Goal: Transaction & Acquisition: Subscribe to service/newsletter

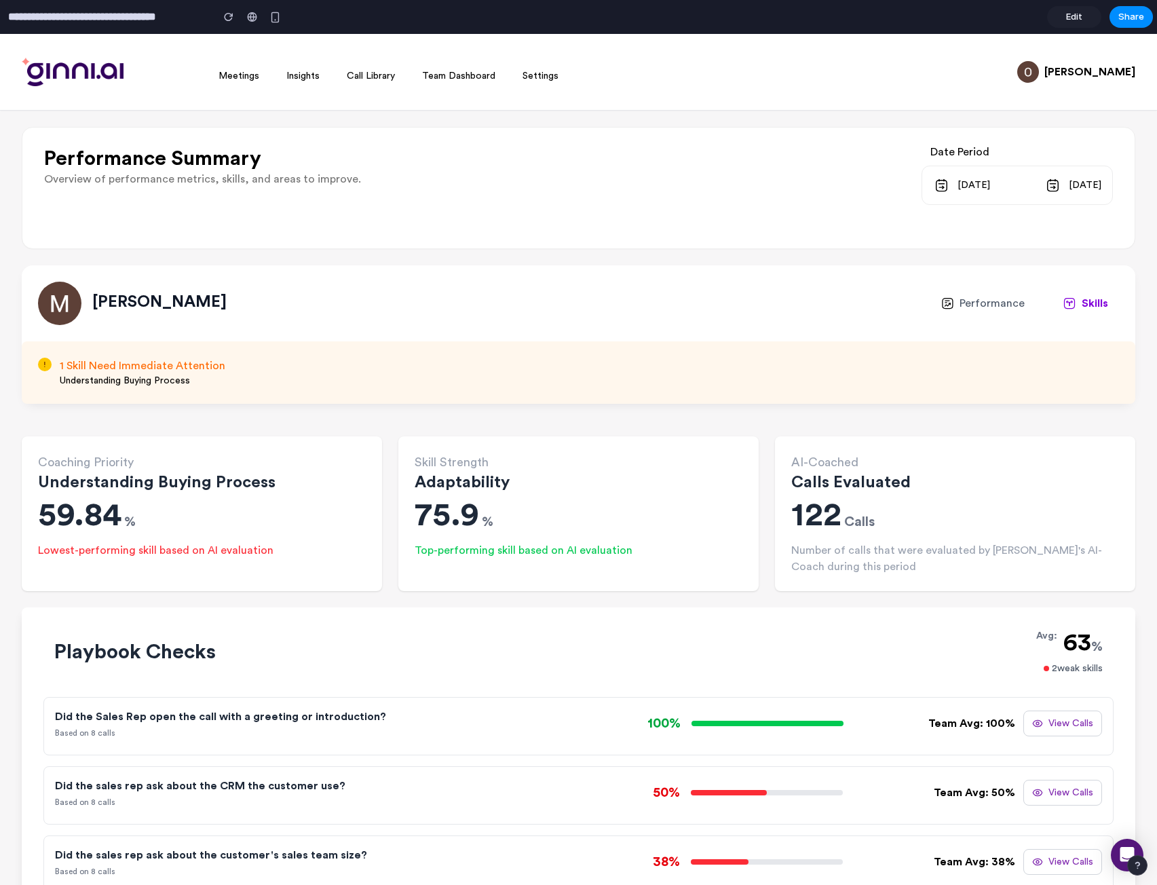
click at [1052, 726] on button "View Calls" at bounding box center [1062, 724] width 79 height 26
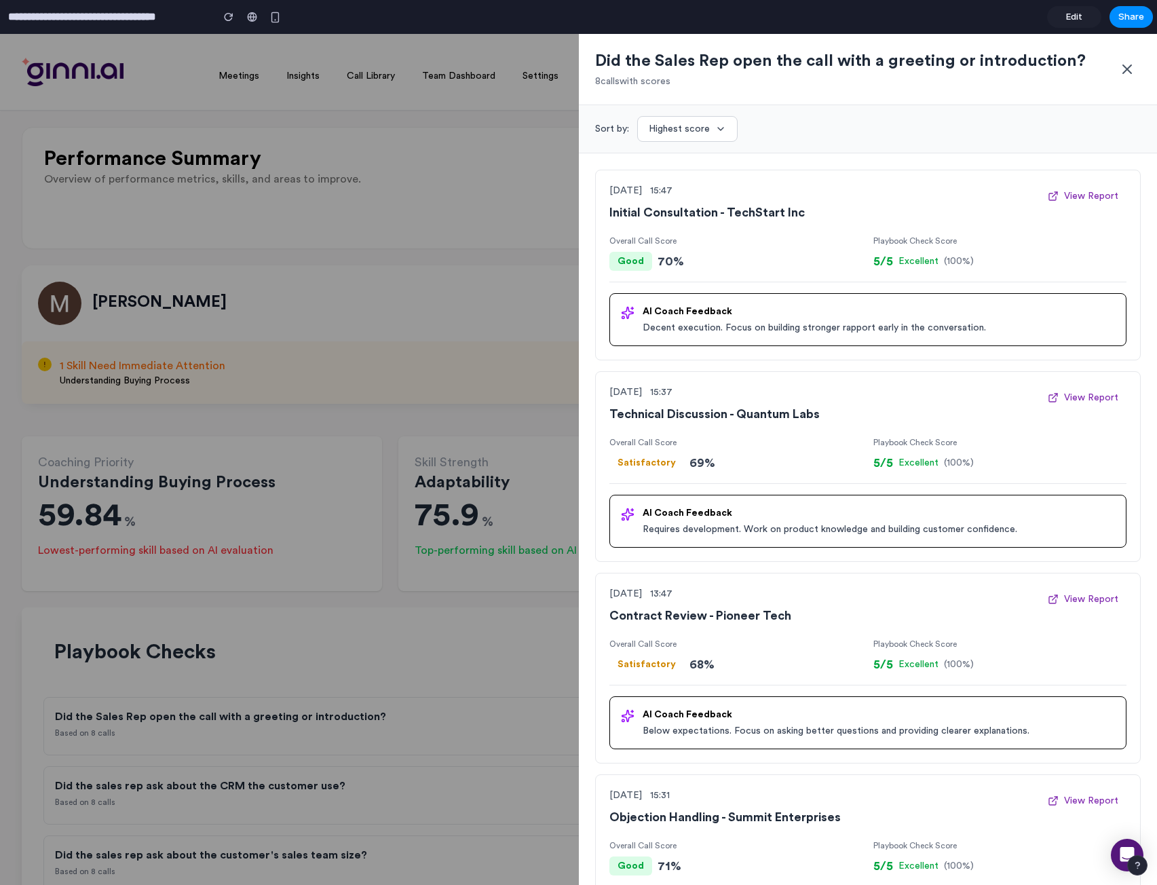
click at [1129, 66] on icon at bounding box center [1127, 69] width 16 height 16
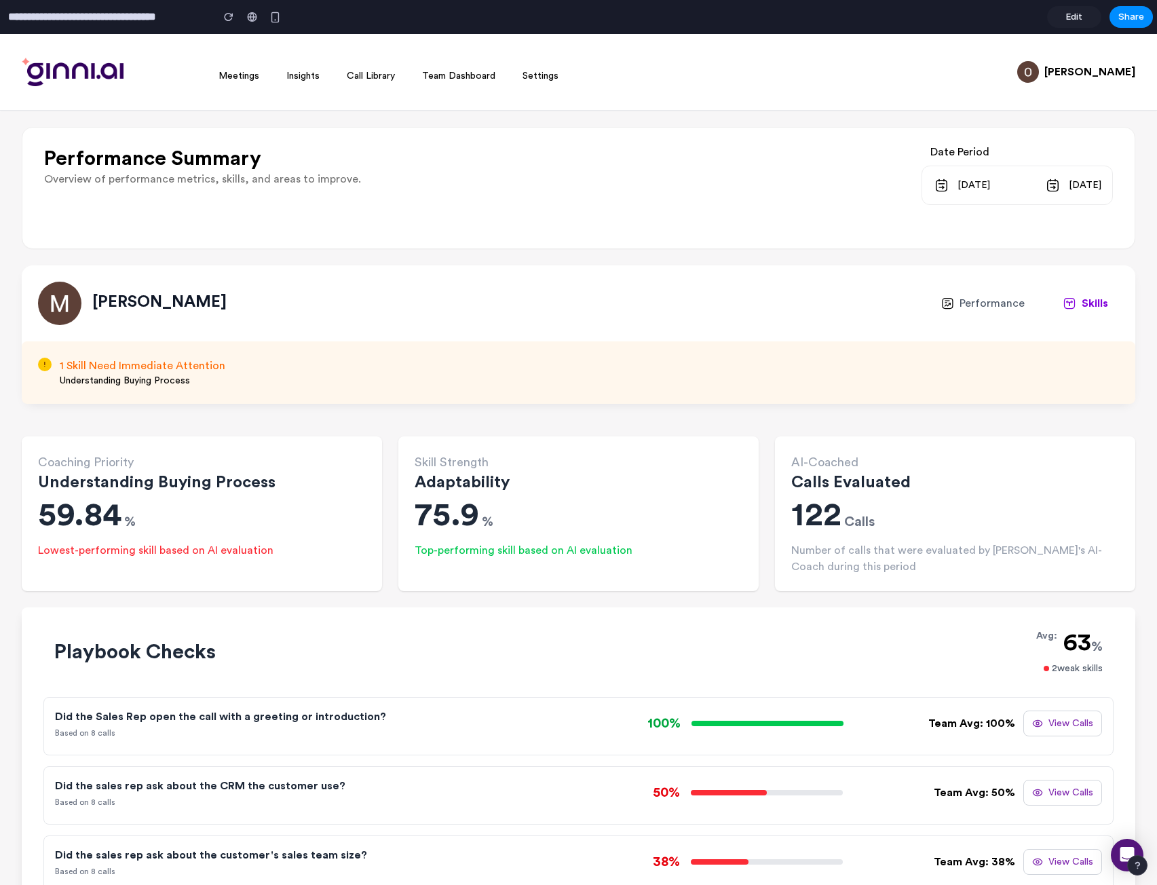
click at [1063, 7] on link "Edit" at bounding box center [1074, 17] width 54 height 22
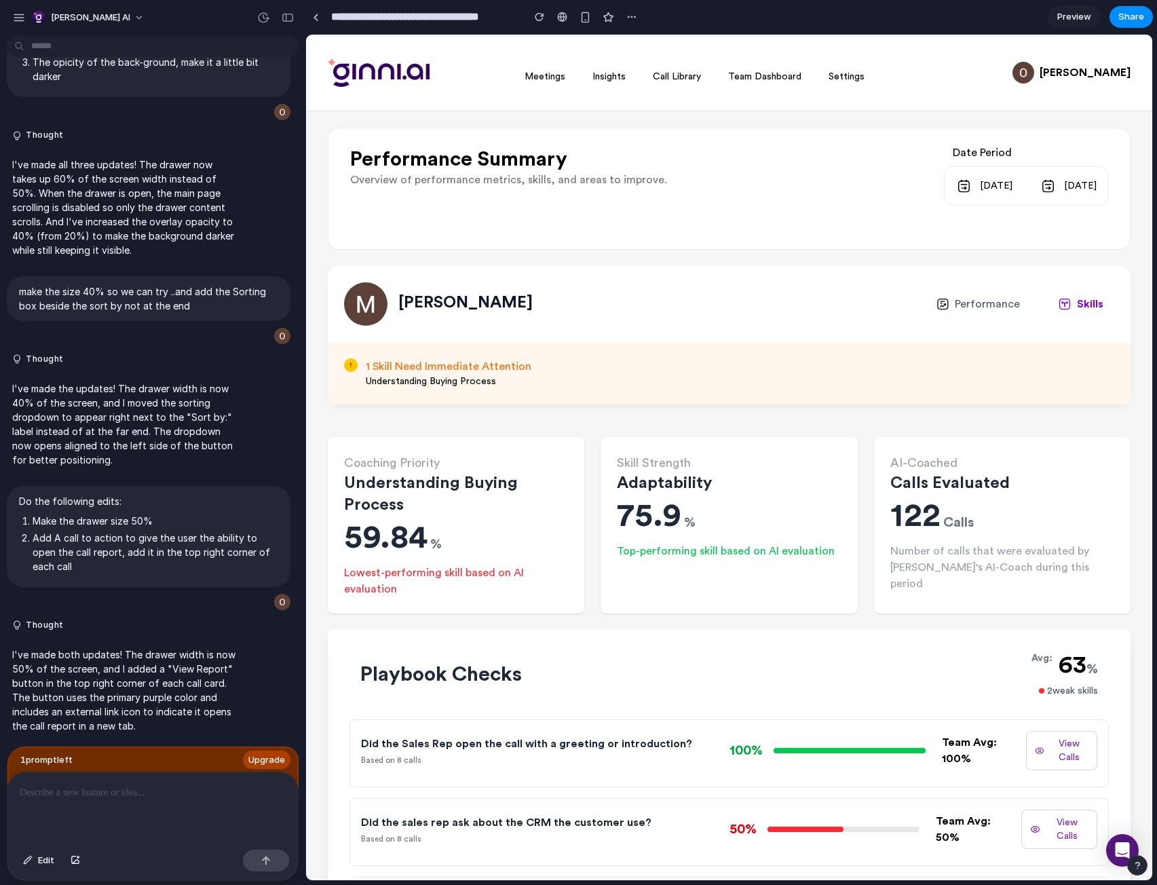
scroll to position [3166, 0]
click at [13, 10] on button "button" at bounding box center [19, 17] width 20 height 20
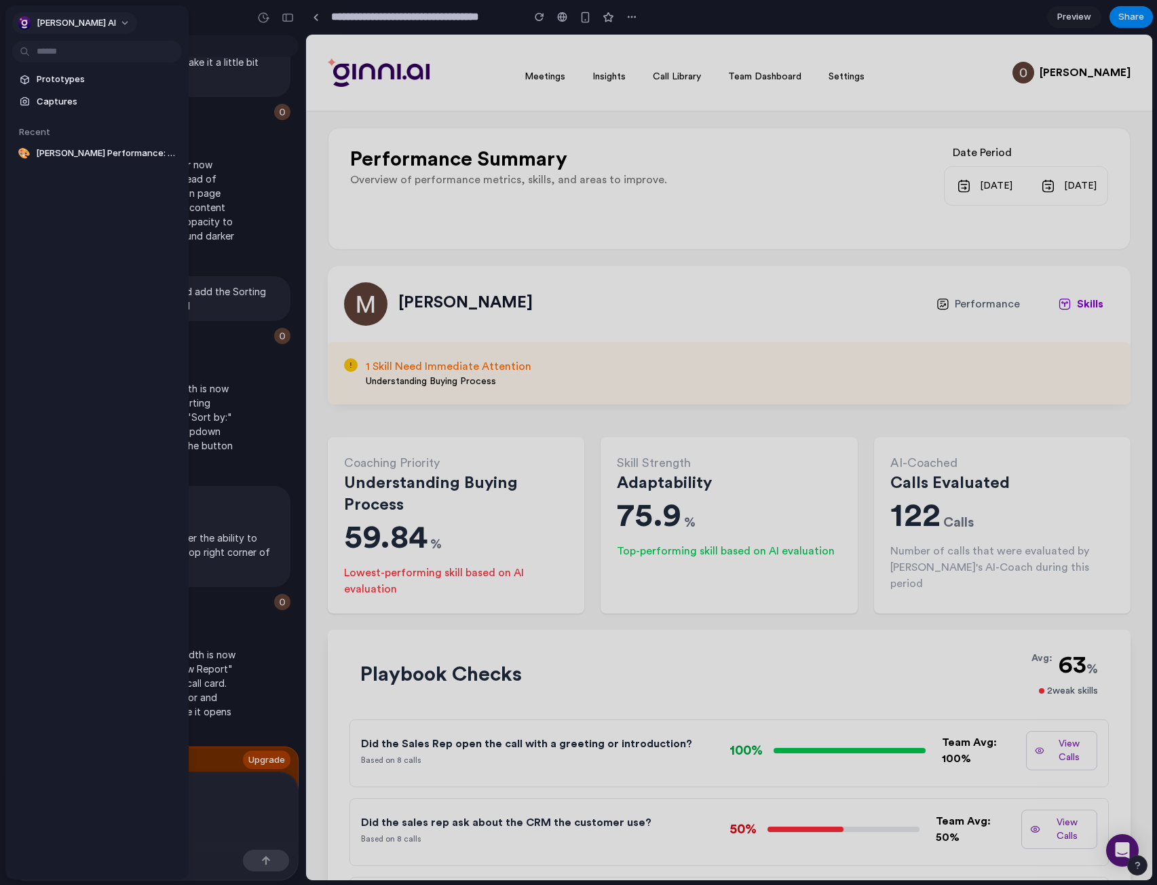
click at [79, 20] on button "[PERSON_NAME] AI" at bounding box center [74, 23] width 125 height 22
drag, startPoint x: 88, startPoint y: 52, endPoint x: 170, endPoint y: 18, distance: 88.9
click at [170, 18] on div "Settings Invite members Change theme Sign out" at bounding box center [578, 442] width 1157 height 885
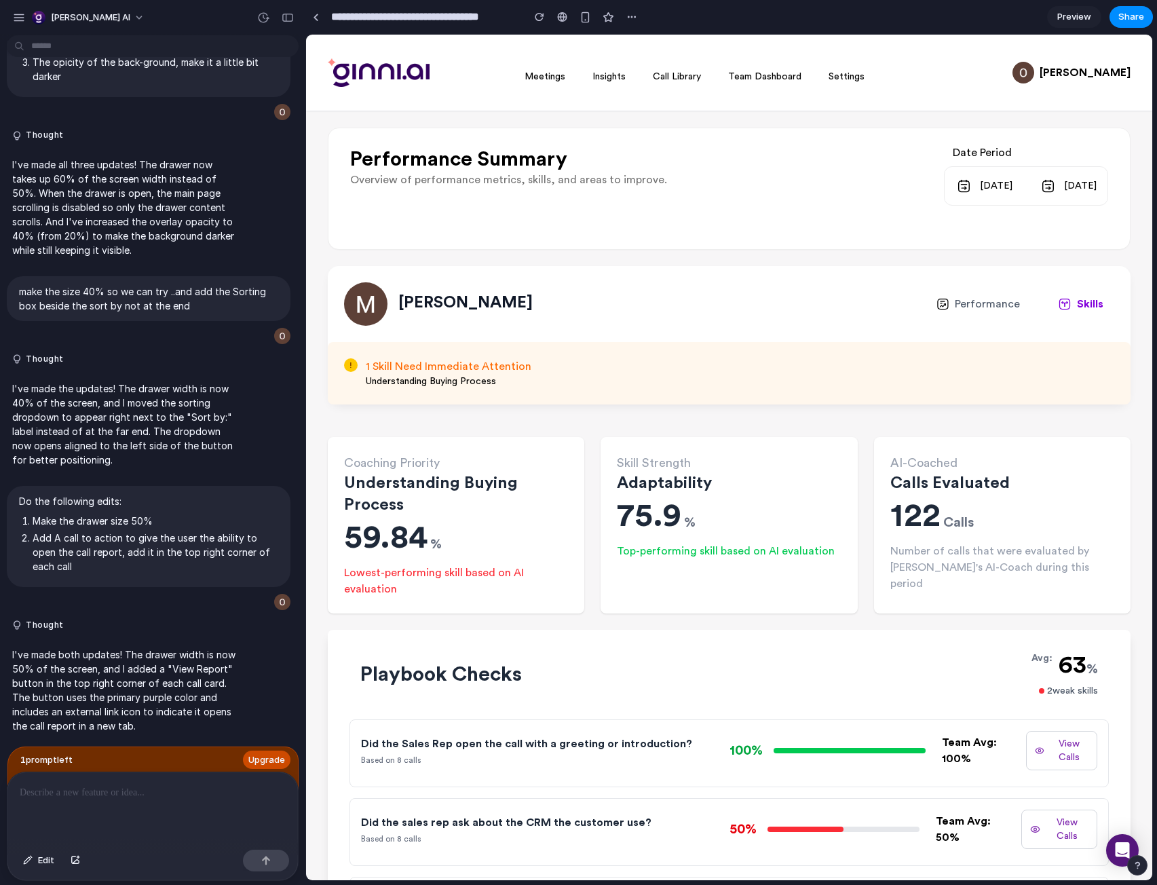
click at [277, 755] on span "Upgrade" at bounding box center [266, 760] width 37 height 14
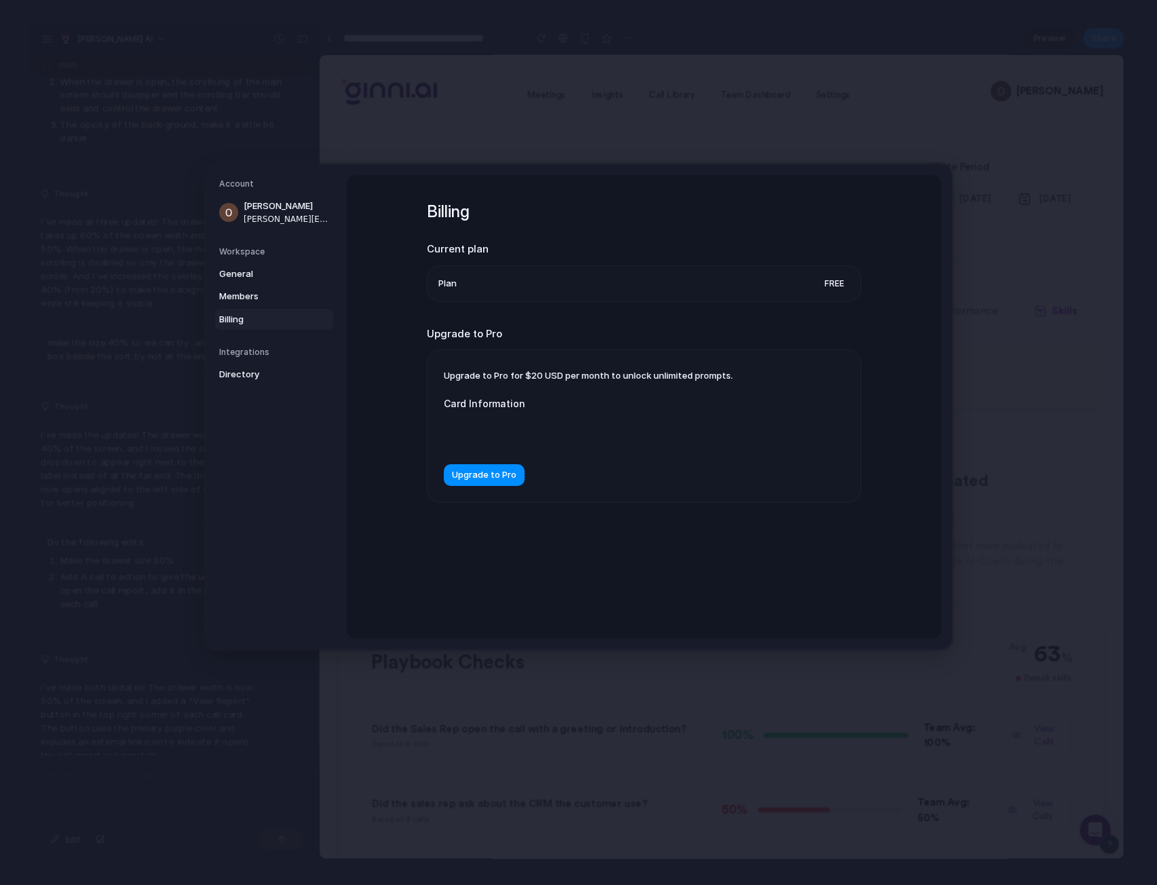
scroll to position [3141, 0]
click at [460, 478] on span "Upgrade to Pro" at bounding box center [484, 476] width 64 height 14
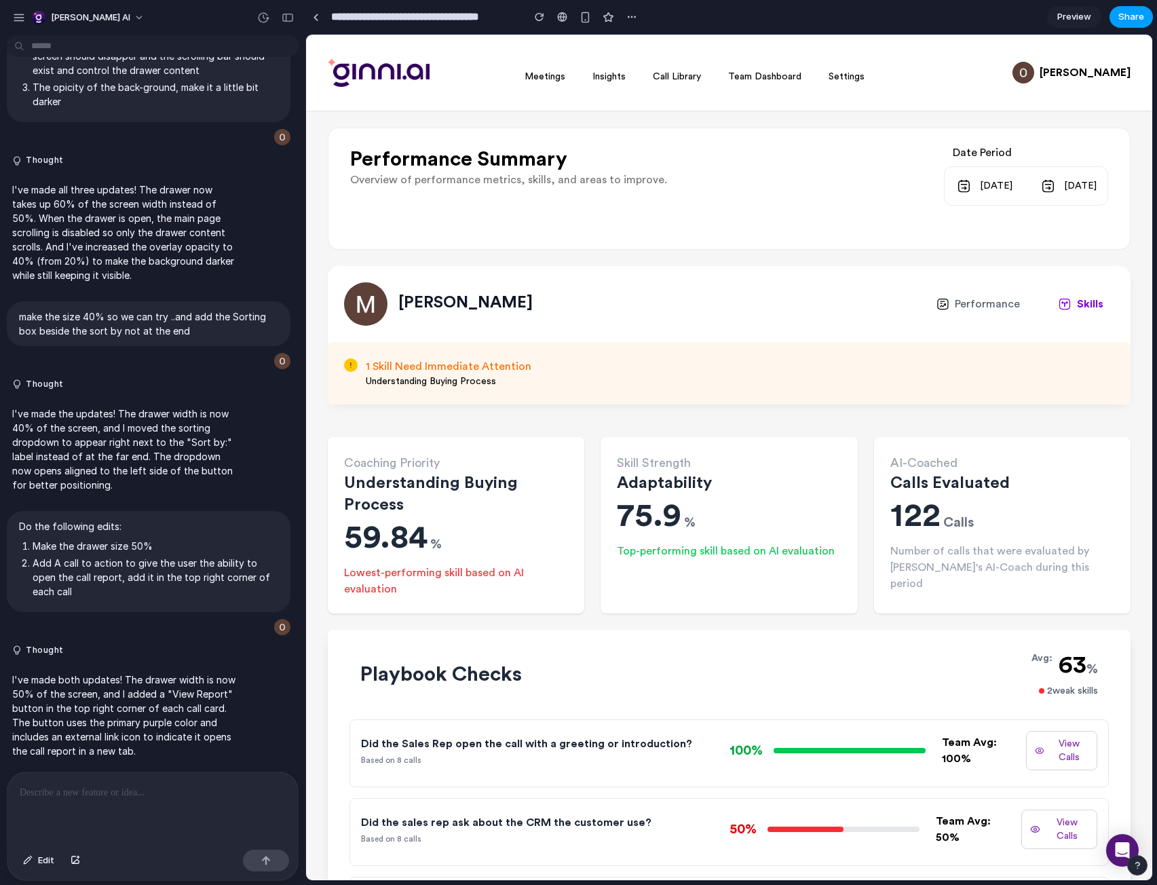
click at [1117, 11] on button "Share" at bounding box center [1131, 17] width 43 height 22
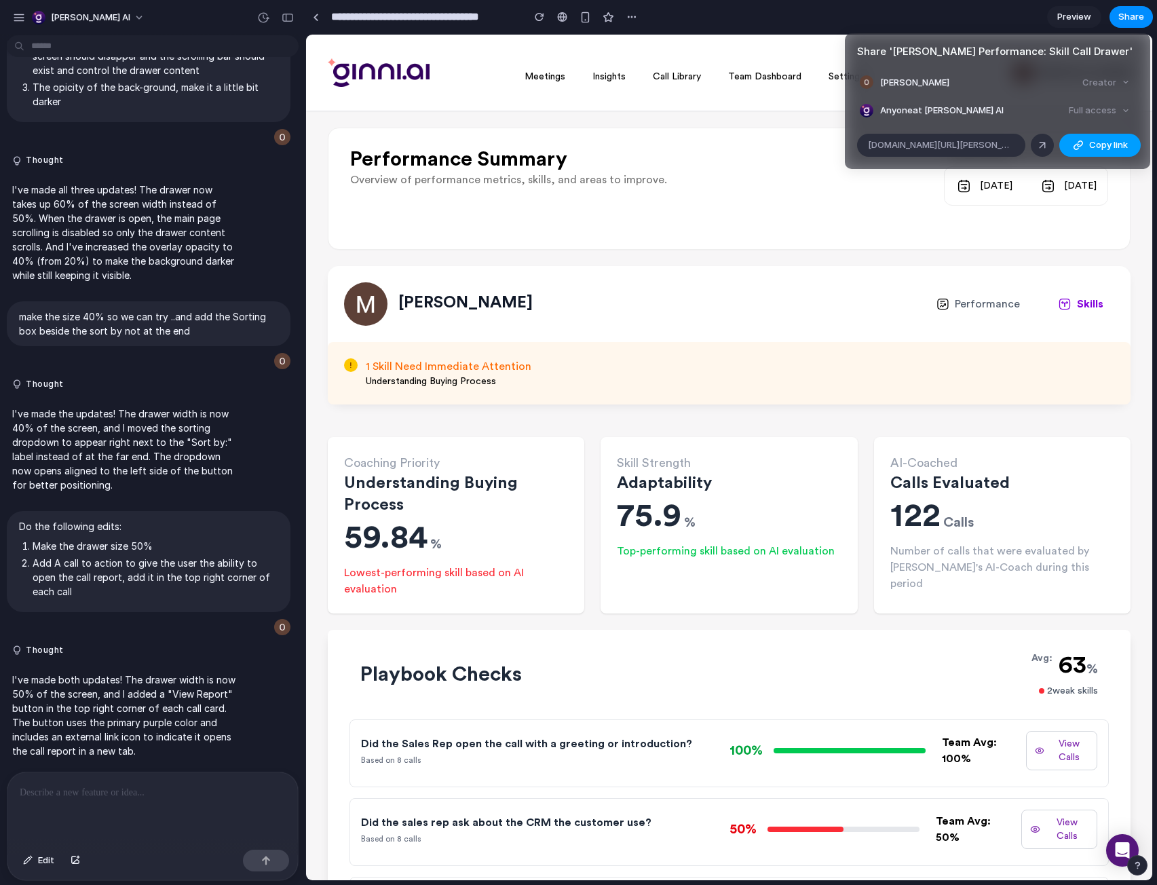
click at [1080, 146] on div "button" at bounding box center [1078, 145] width 11 height 11
